Goal: Transaction & Acquisition: Purchase product/service

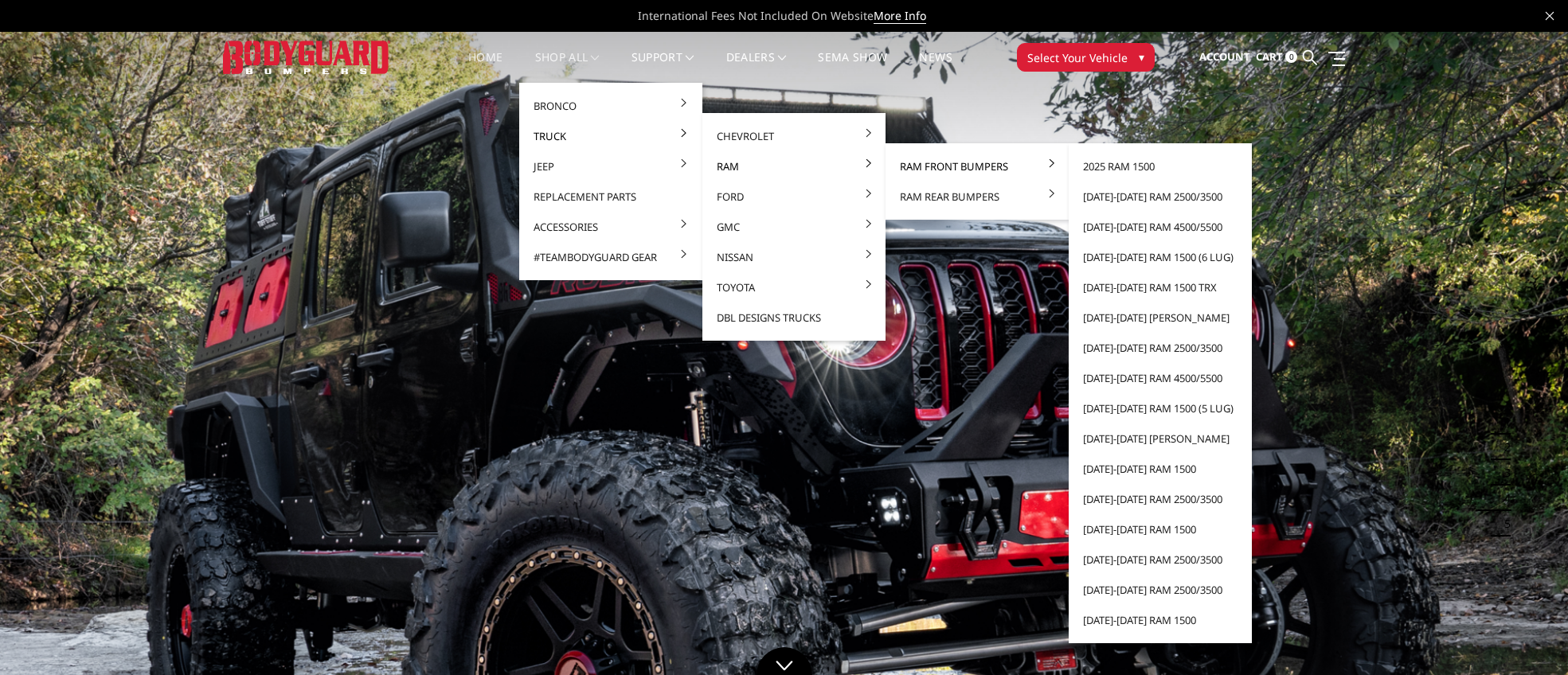
click at [959, 163] on link "Ram Front Bumpers" at bounding box center [977, 166] width 170 height 30
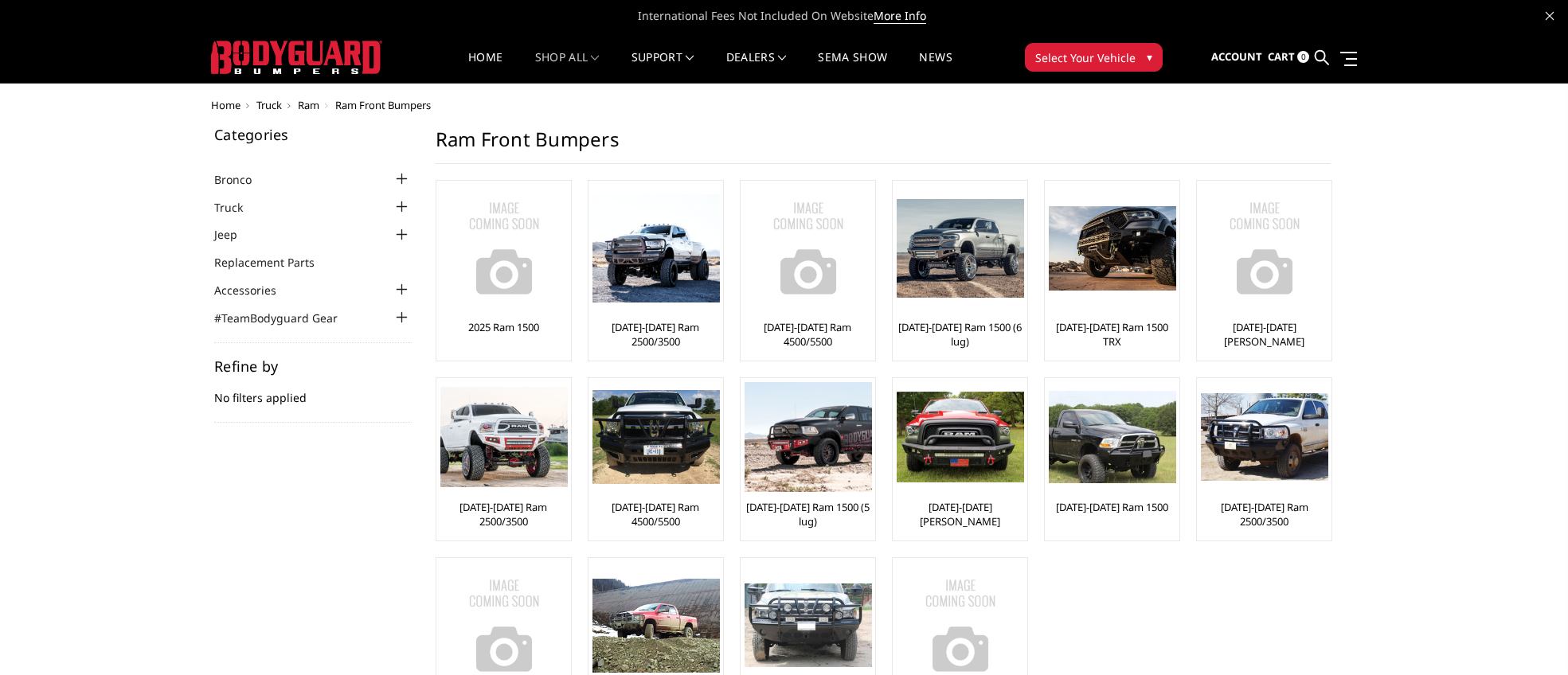
click at [404, 180] on div at bounding box center [402, 179] width 19 height 19
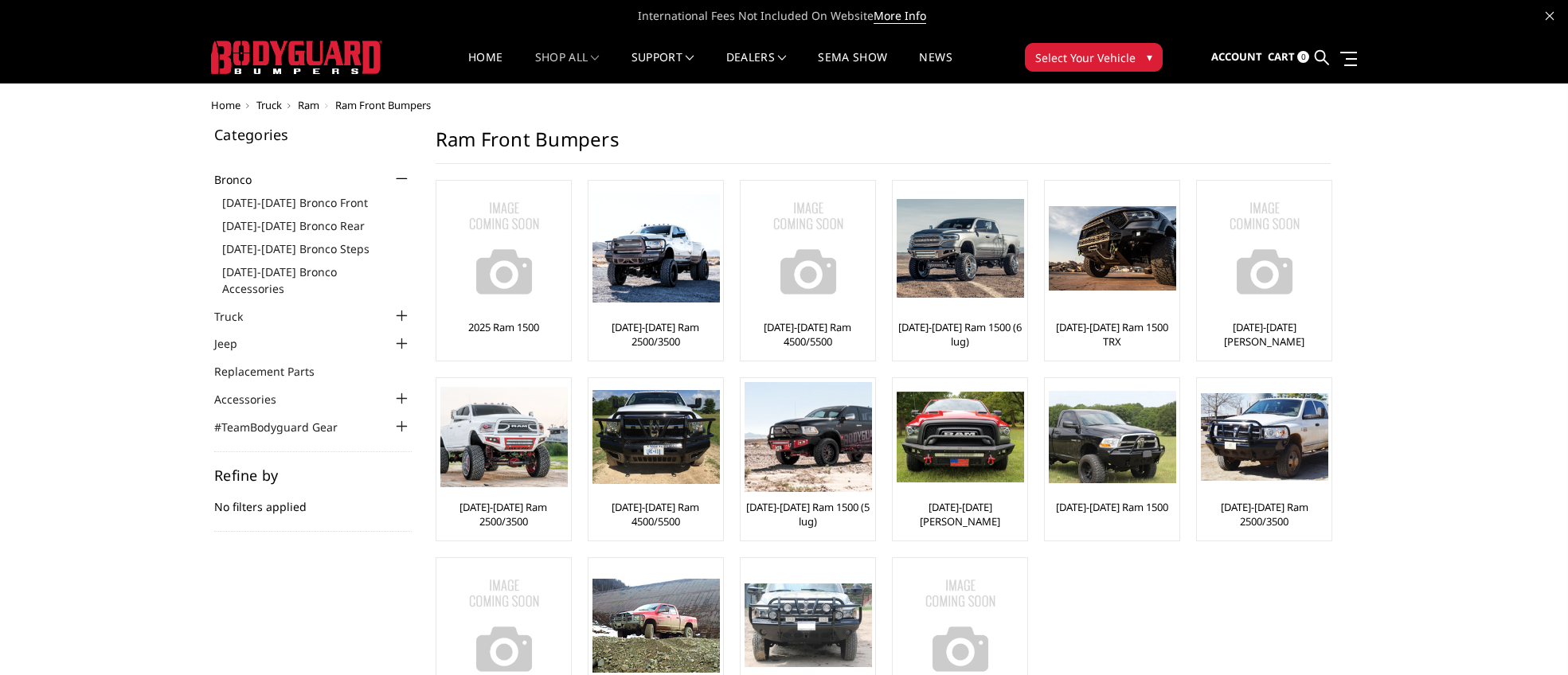
click at [401, 307] on div at bounding box center [402, 316] width 19 height 19
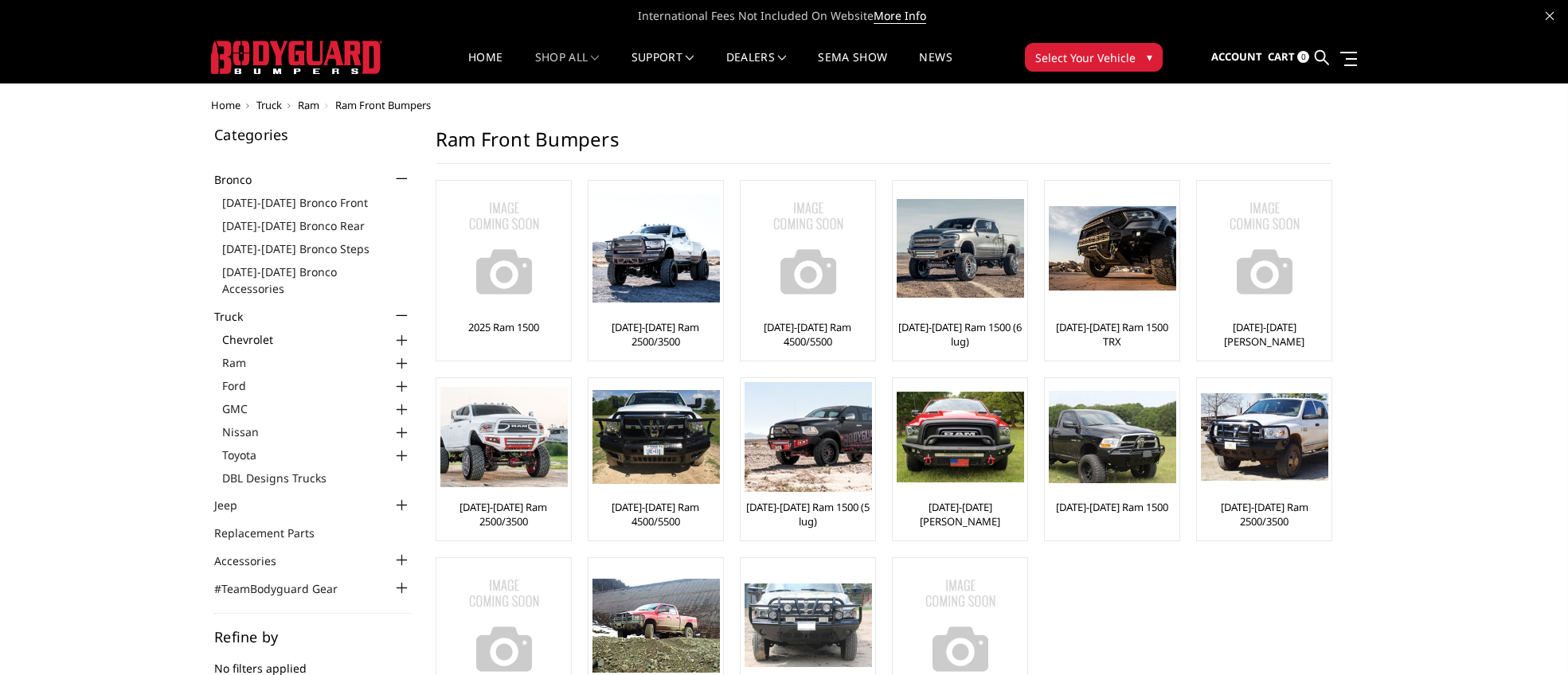
click at [247, 331] on link "Chevrolet" at bounding box center [317, 339] width 190 height 17
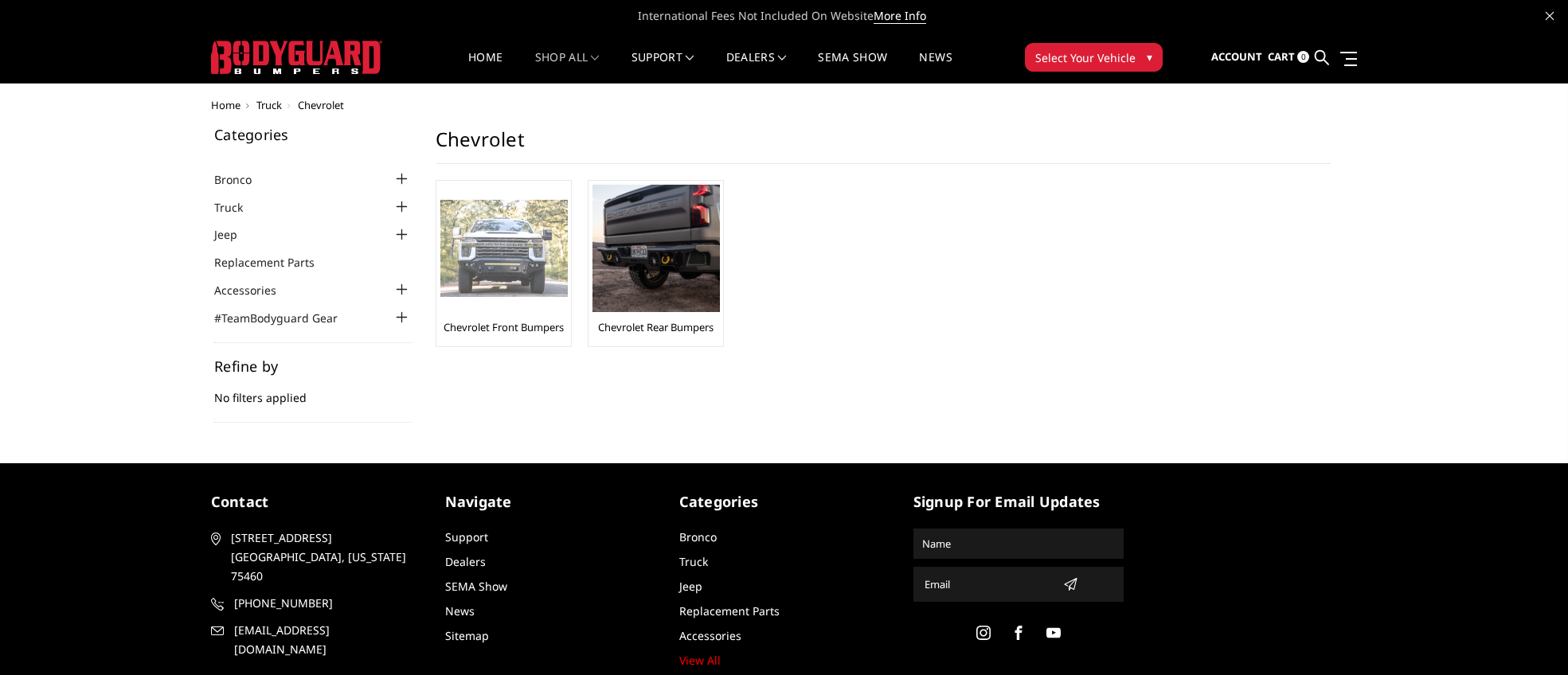
click at [470, 267] on img at bounding box center [504, 249] width 127 height 98
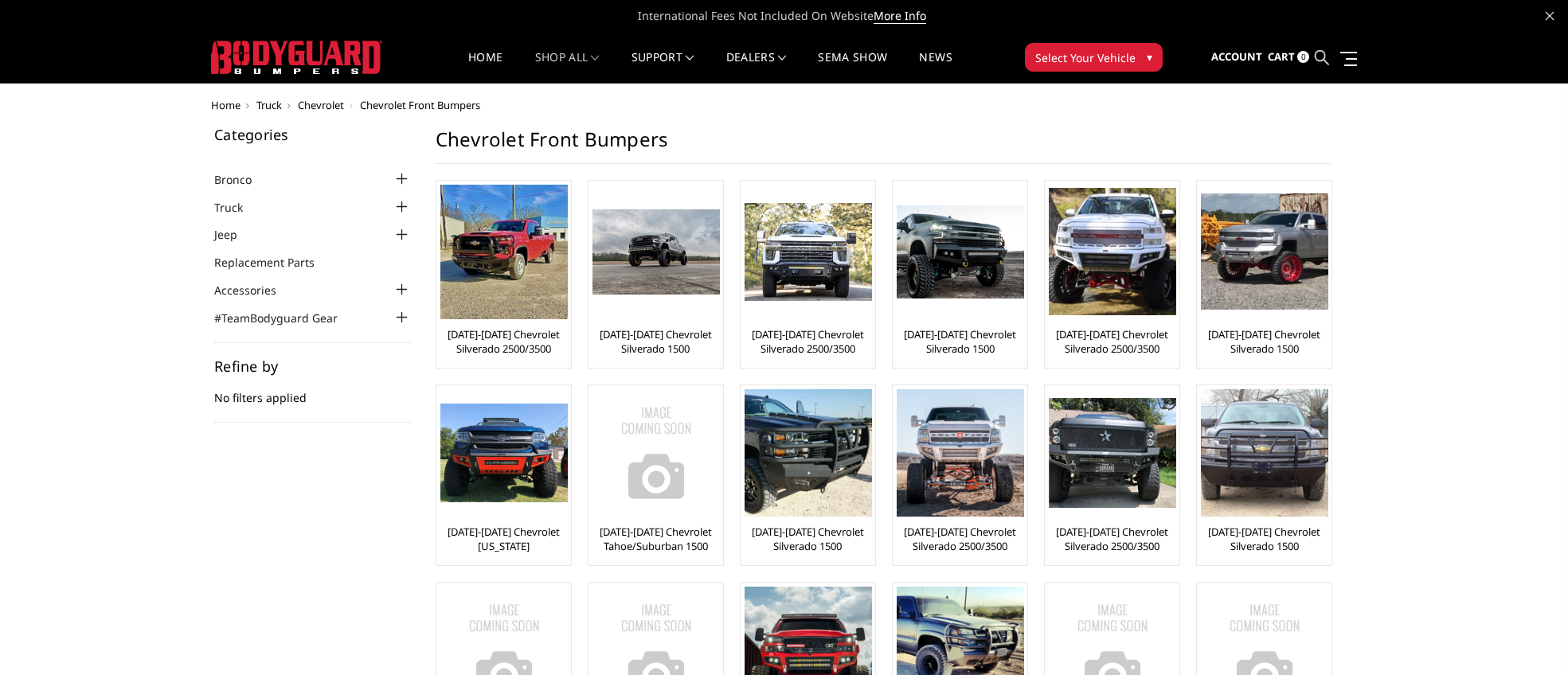
click at [1324, 51] on icon at bounding box center [1321, 57] width 14 height 14
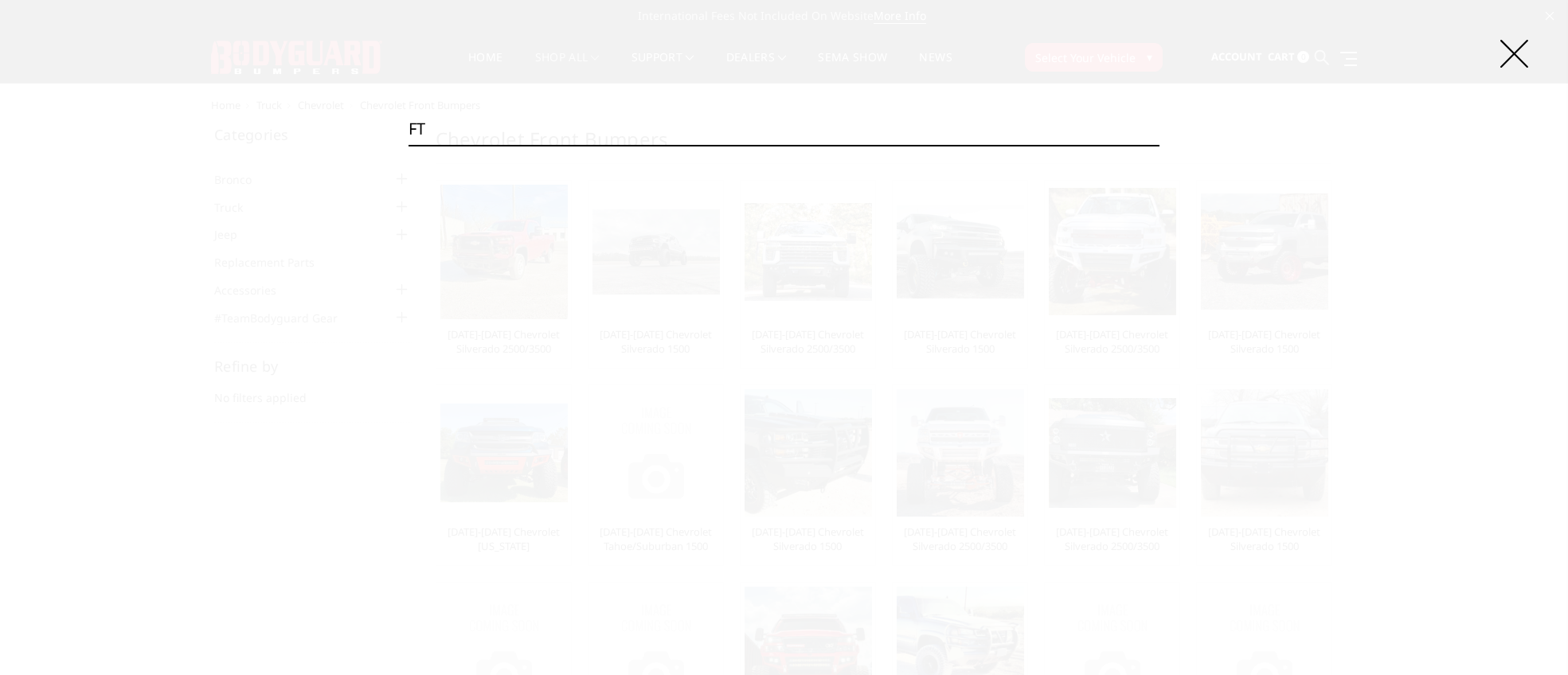
type input "FT"
click at [1159, 145] on input "Search" at bounding box center [1159, 145] width 1 height 1
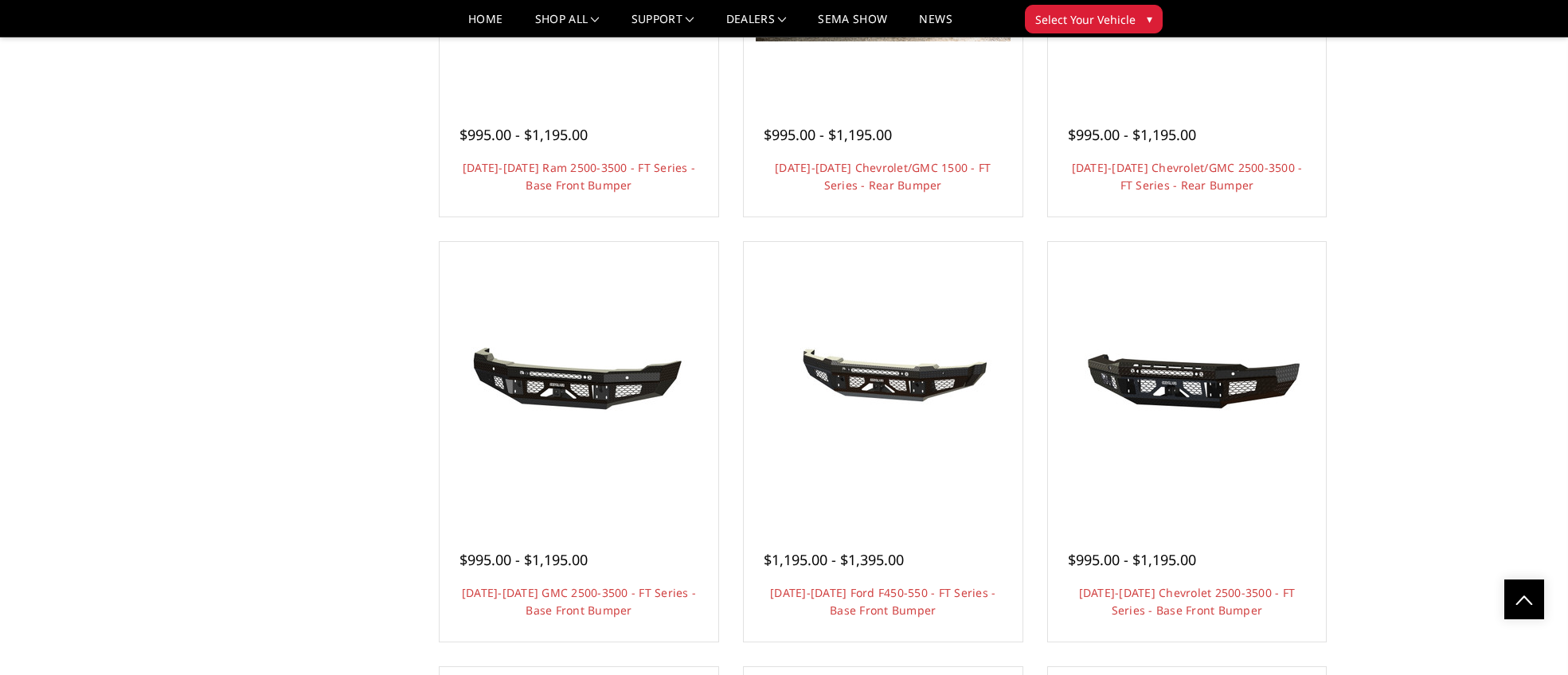
scroll to position [1422, 0]
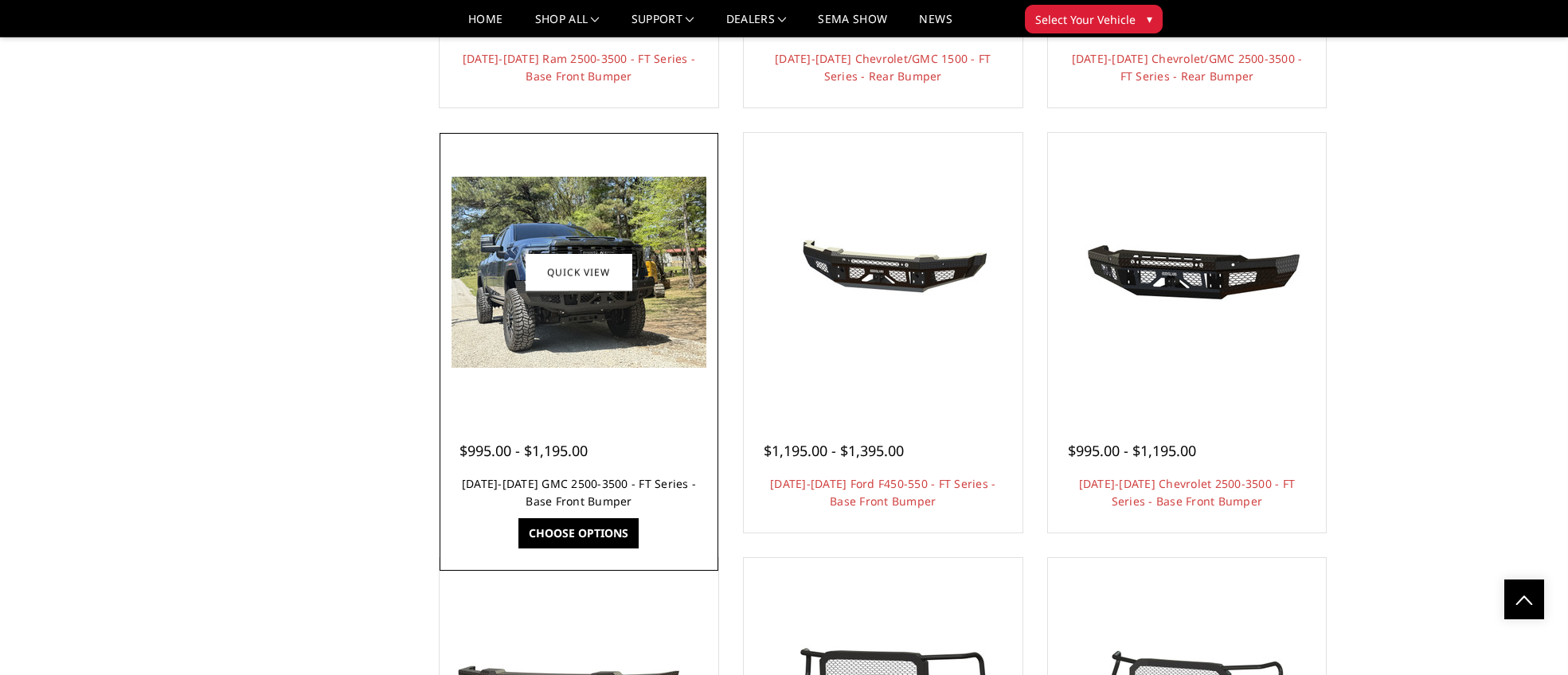
click at [519, 480] on link "[DATE]-[DATE] GMC 2500-3500 - FT Series - Base Front Bumper" at bounding box center [579, 492] width 234 height 33
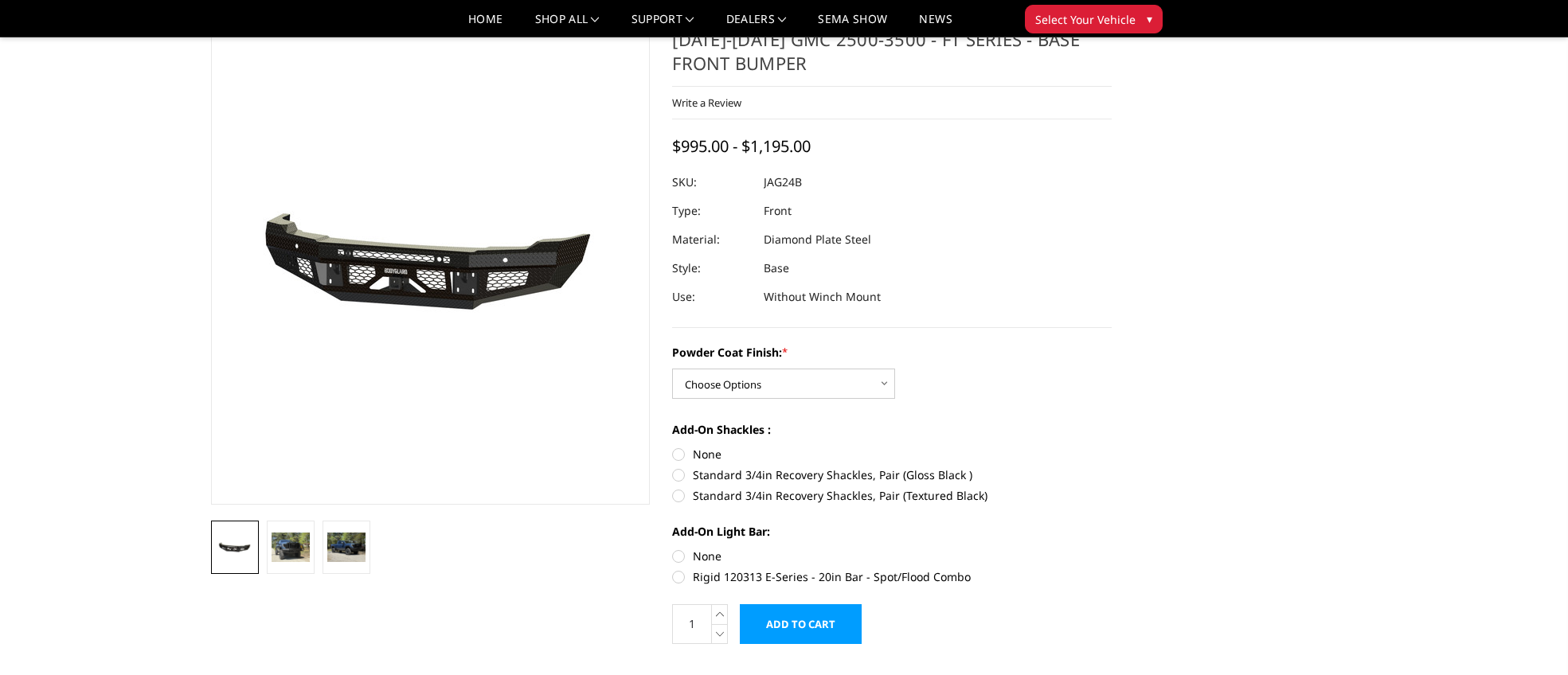
scroll to position [59, 0]
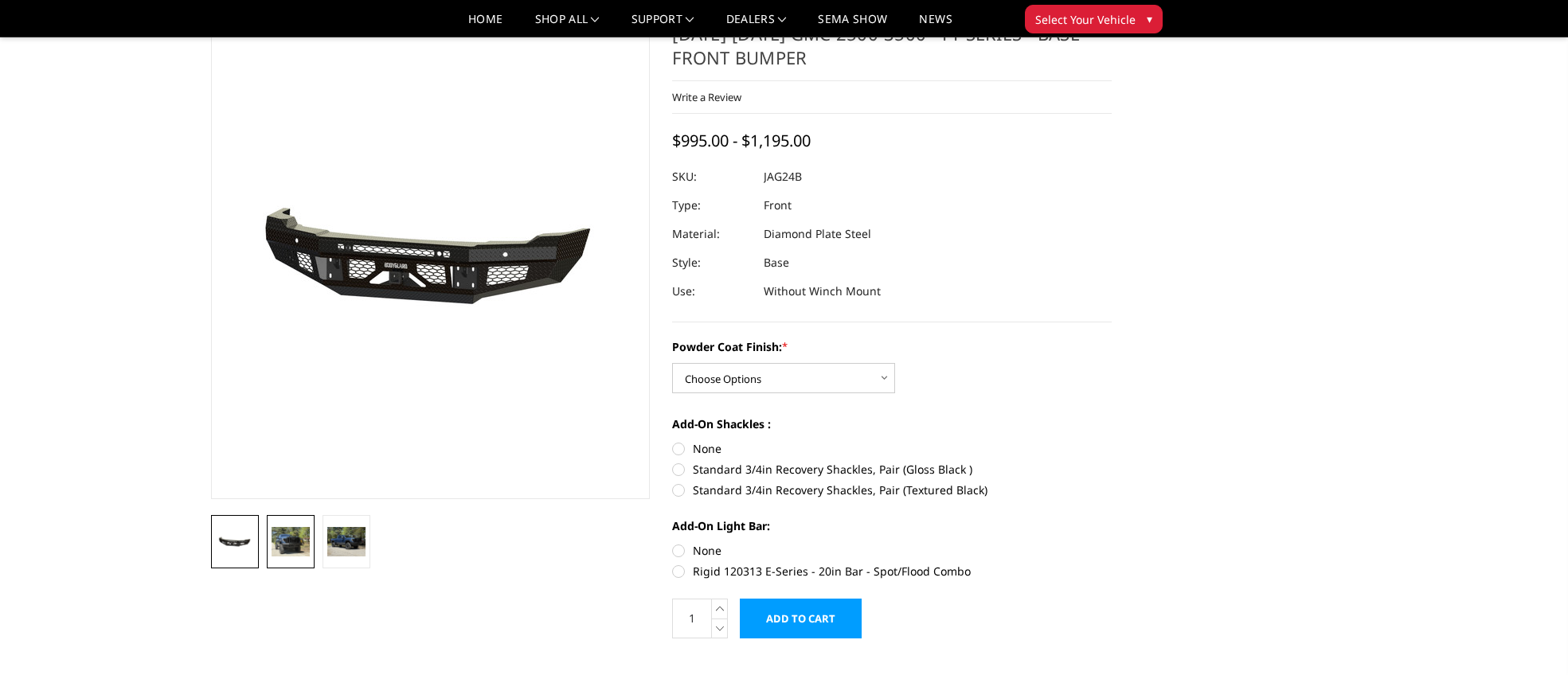
click at [290, 539] on img at bounding box center [290, 541] width 38 height 29
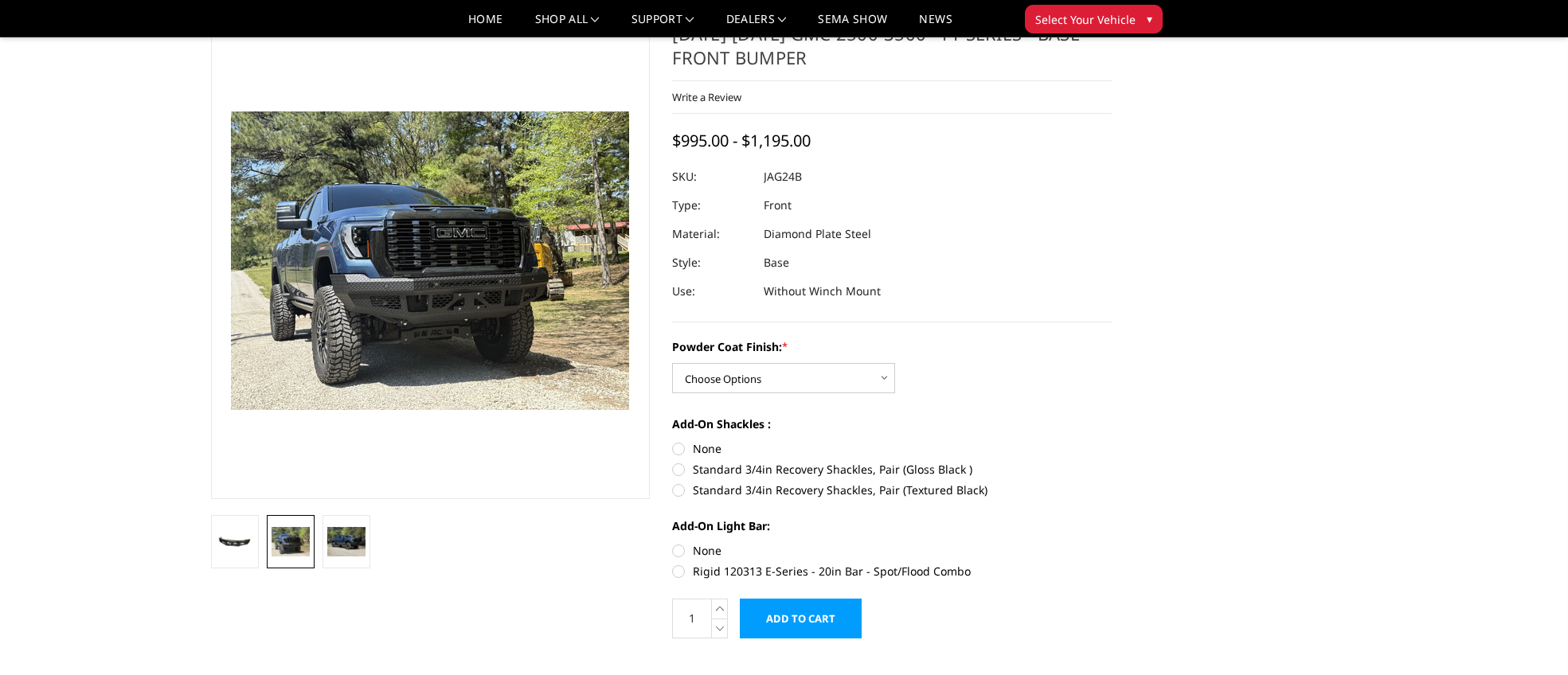
scroll to position [54, 0]
